Goal: Information Seeking & Learning: Find specific fact

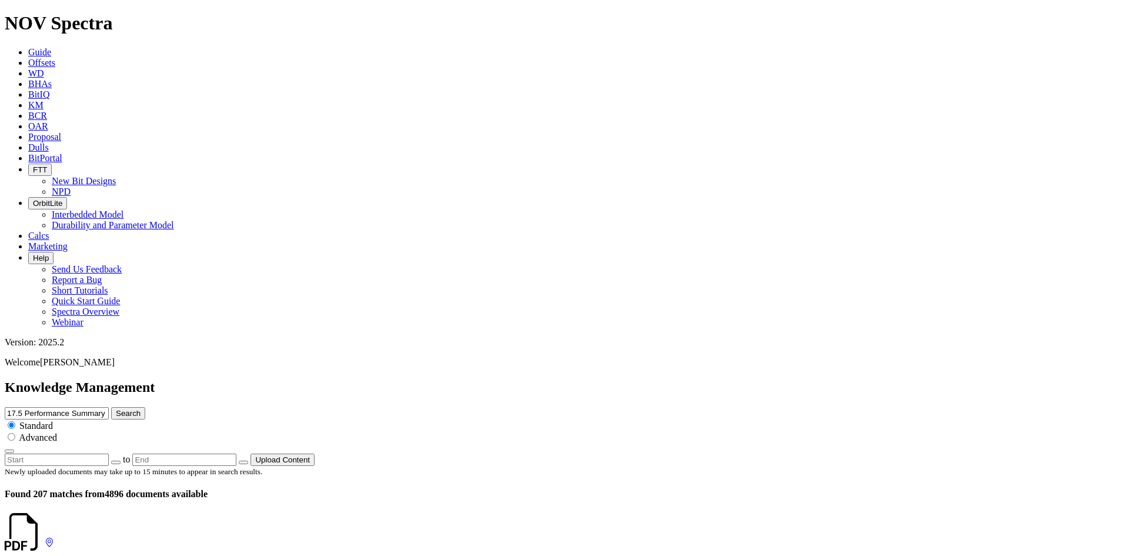
scroll to position [2411, 0]
click at [48, 121] on span "OAR" at bounding box center [38, 126] width 20 height 10
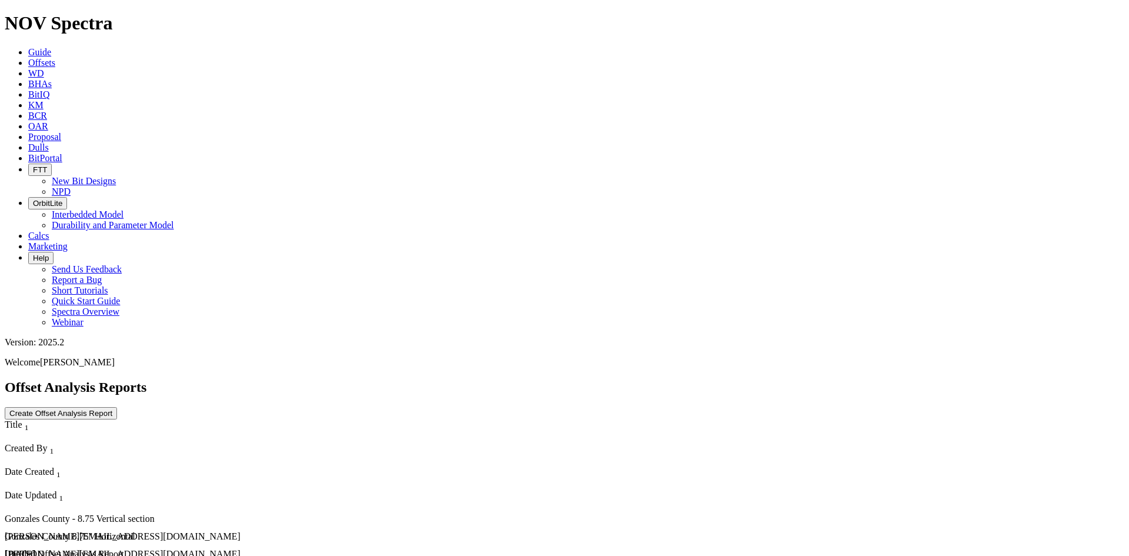
click at [44, 100] on link "KM" at bounding box center [35, 105] width 15 height 10
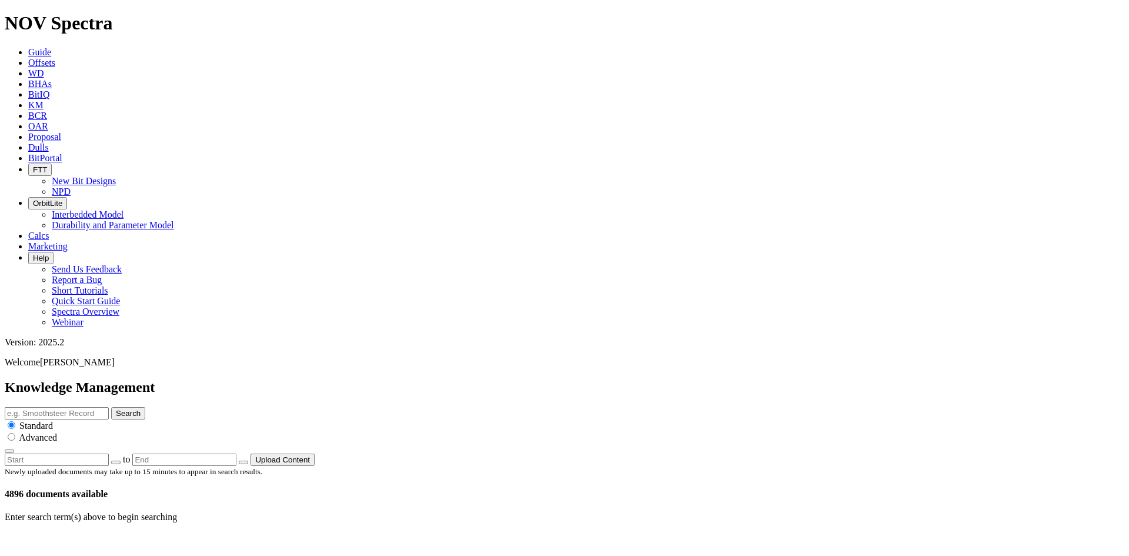
click at [109, 407] on input "text" at bounding box center [57, 413] width 104 height 12
type input "TEEKIT"
click at [116, 409] on icon "submit" at bounding box center [116, 413] width 0 height 9
click at [55, 58] on link "Offsets" at bounding box center [41, 63] width 27 height 10
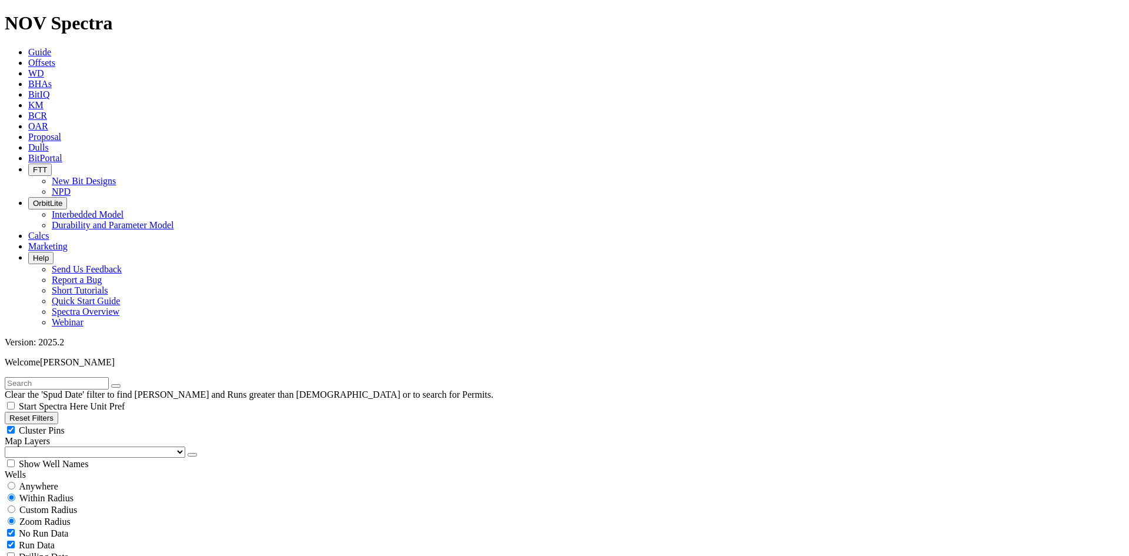
click at [65, 377] on input "text" at bounding box center [57, 383] width 104 height 12
paste input "T"
click at [65, 377] on input "text" at bounding box center [57, 383] width 104 height 12
click at [128, 386] on icon "submit" at bounding box center [128, 386] width 0 height 0
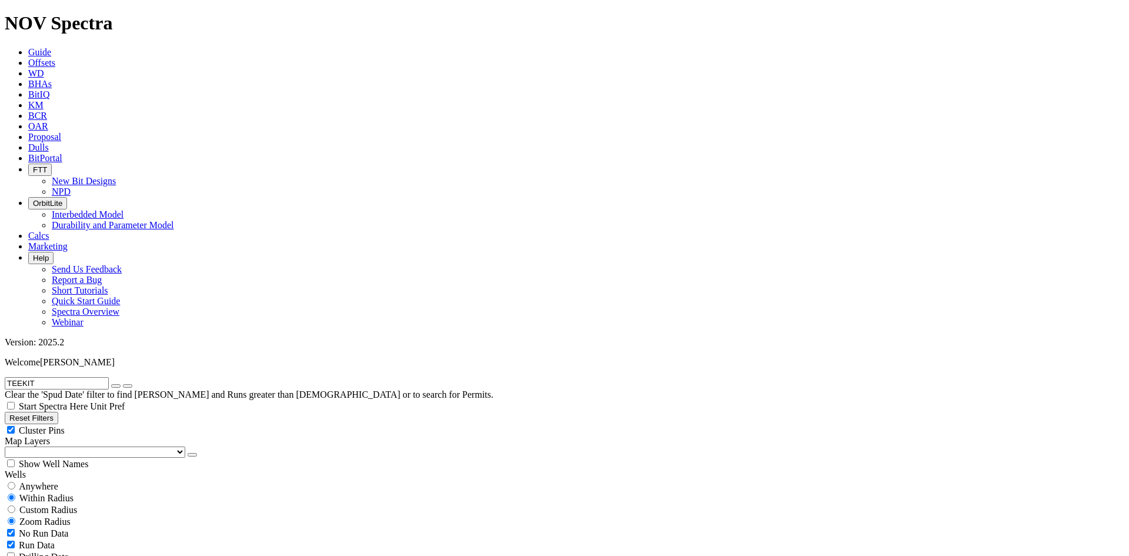
drag, startPoint x: 68, startPoint y: 56, endPoint x: 0, endPoint y: 48, distance: 68.2
click at [5, 377] on form "TEEKIT" at bounding box center [565, 383] width 1120 height 12
type input "CHEMOURS-1"
click at [123, 384] on button "submit" at bounding box center [127, 386] width 9 height 4
